Goal: Task Accomplishment & Management: Complete application form

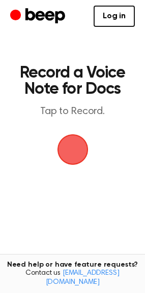
click at [63, 152] on span "button" at bounding box center [72, 149] width 28 height 28
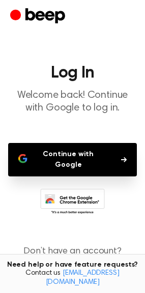
scroll to position [26, 0]
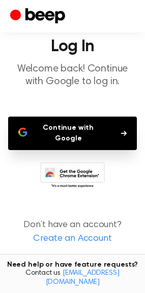
click at [76, 242] on link "Create an Account" at bounding box center [72, 239] width 124 height 14
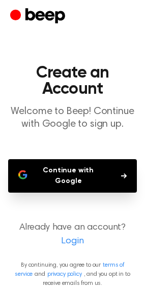
click at [79, 179] on button "Continue with Google" at bounding box center [72, 175] width 128 height 33
click at [74, 181] on button "Continue with Google" at bounding box center [72, 175] width 128 height 33
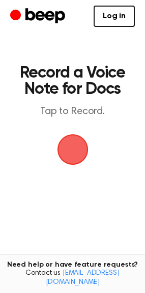
click at [75, 136] on span "button" at bounding box center [72, 149] width 28 height 28
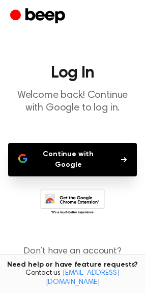
click at [85, 161] on button "Continue with Google" at bounding box center [72, 159] width 128 height 33
click at [100, 158] on button "Continue with Google" at bounding box center [72, 159] width 128 height 33
